Goal: Information Seeking & Learning: Learn about a topic

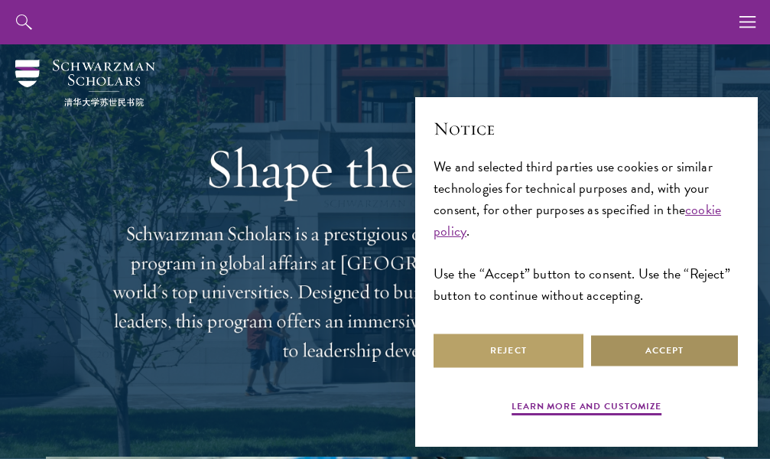
click at [646, 350] on button "Accept" at bounding box center [665, 350] width 150 height 34
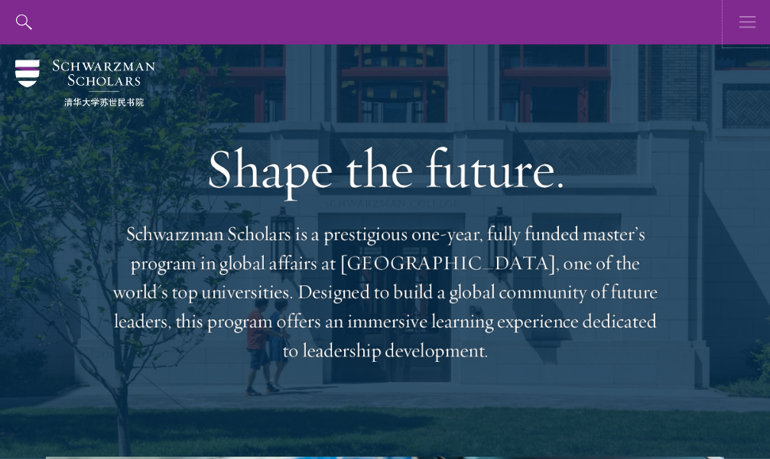
click at [738, 16] on button "button" at bounding box center [748, 22] width 44 height 44
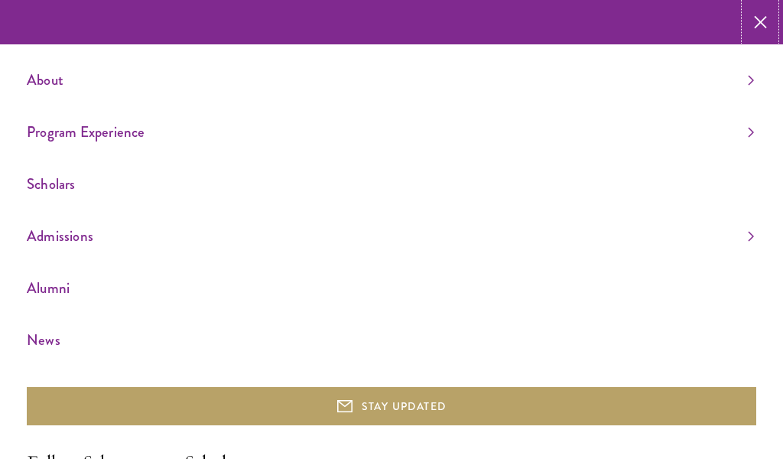
click at [762, 24] on use "button" at bounding box center [760, 22] width 23 height 23
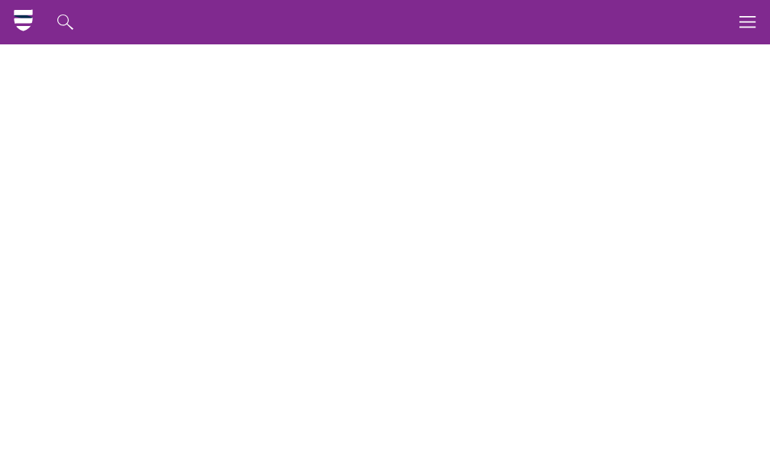
scroll to position [4130, 0]
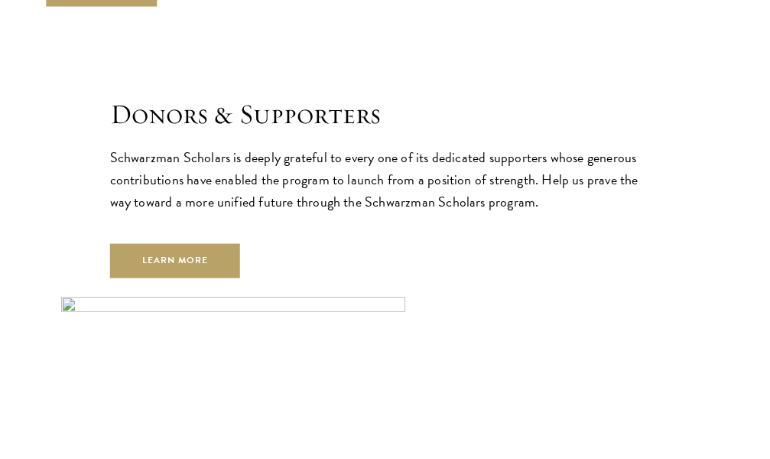
scroll to position [4283, 0]
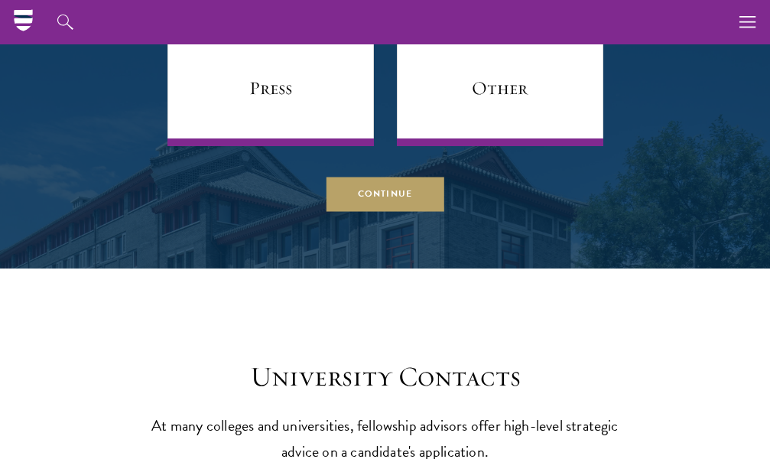
scroll to position [6584, 0]
